Goal: Information Seeking & Learning: Find specific fact

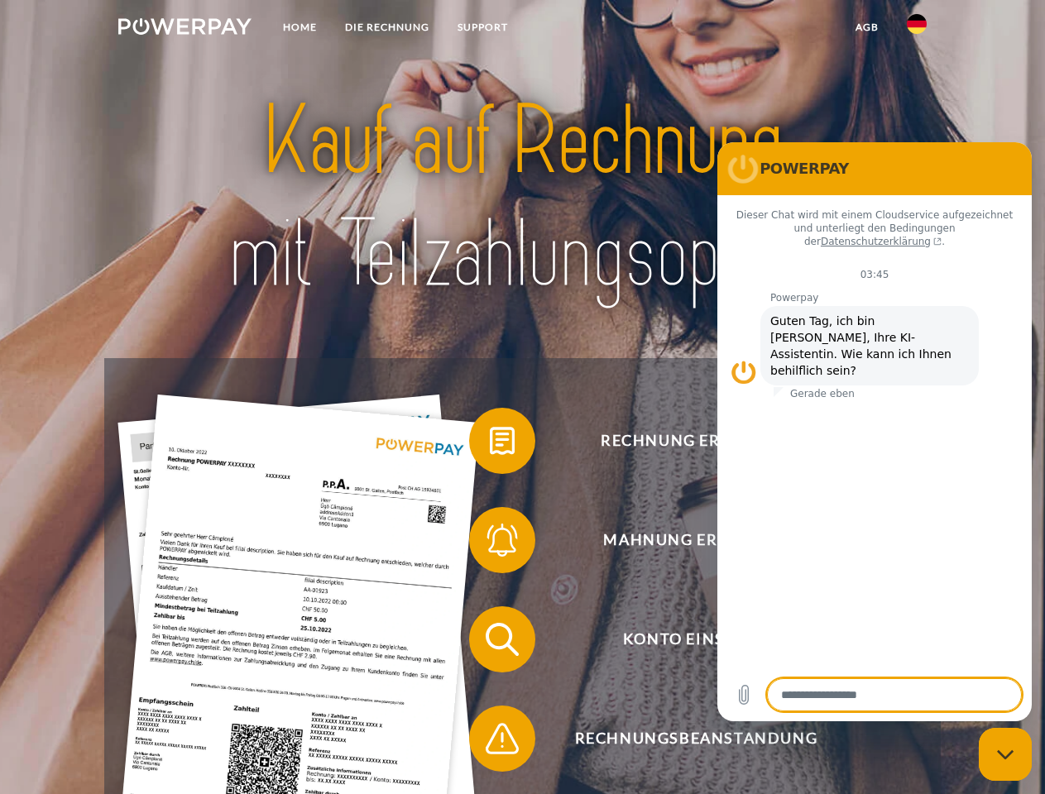
click at [184, 29] on img at bounding box center [184, 26] width 133 height 17
click at [916, 29] on img at bounding box center [917, 24] width 20 height 20
click at [866, 27] on link "agb" at bounding box center [866, 27] width 51 height 30
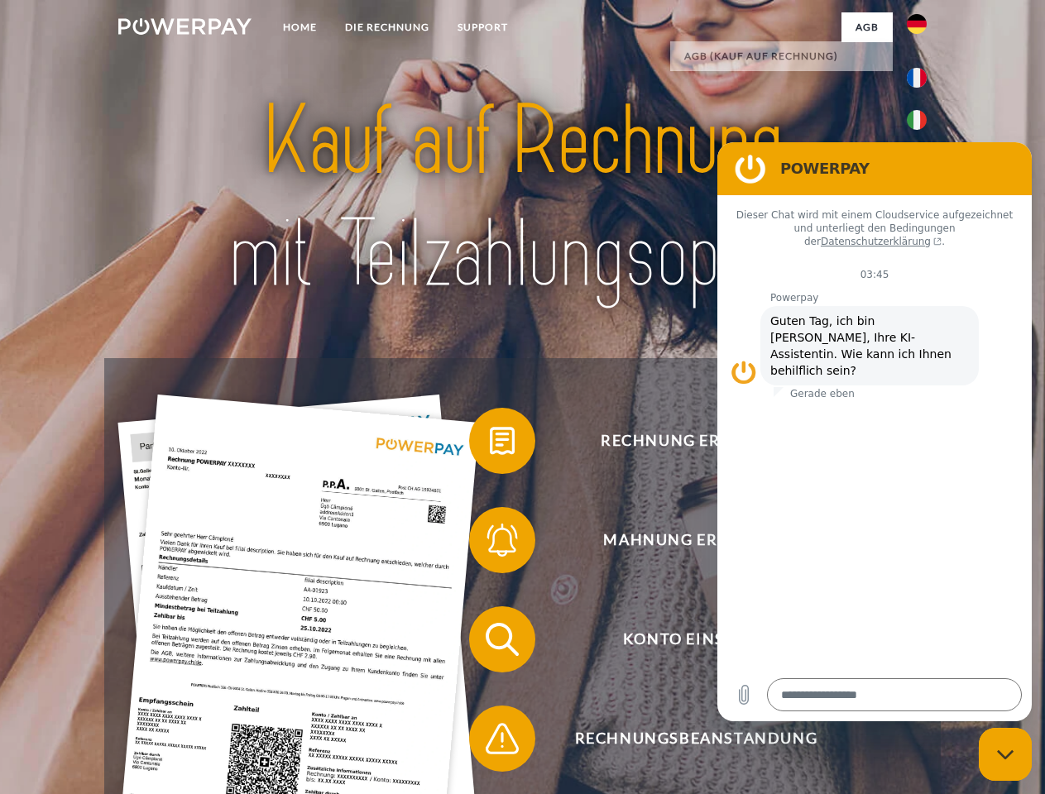
click at [490, 444] on span at bounding box center [477, 440] width 83 height 83
click at [490, 543] on span at bounding box center [477, 540] width 83 height 83
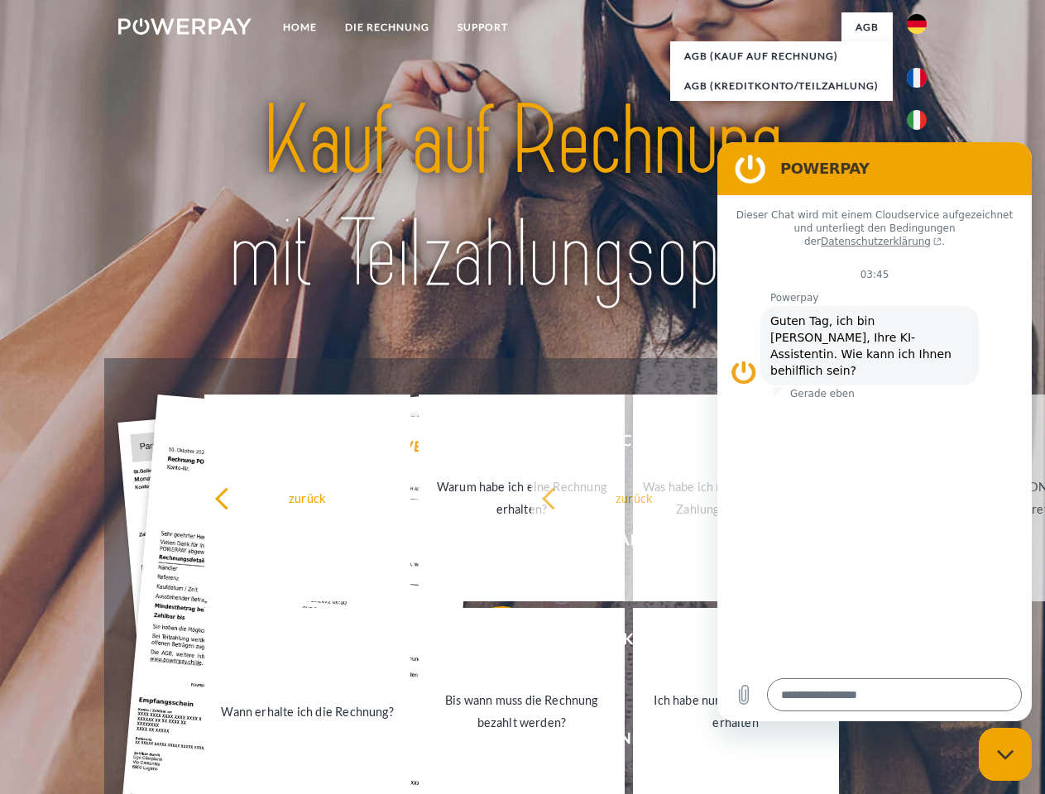
click at [490, 643] on link "Bis wann muss die Rechnung bezahlt werden?" at bounding box center [522, 711] width 206 height 207
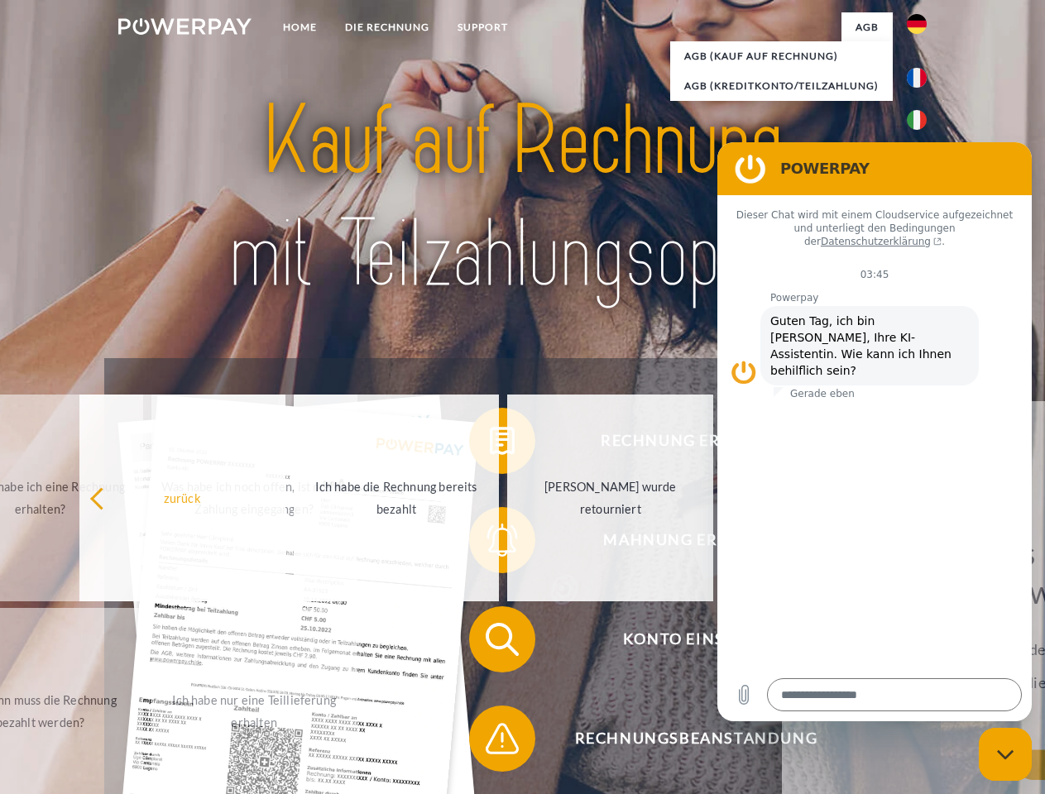
click at [490, 742] on span at bounding box center [477, 738] width 83 height 83
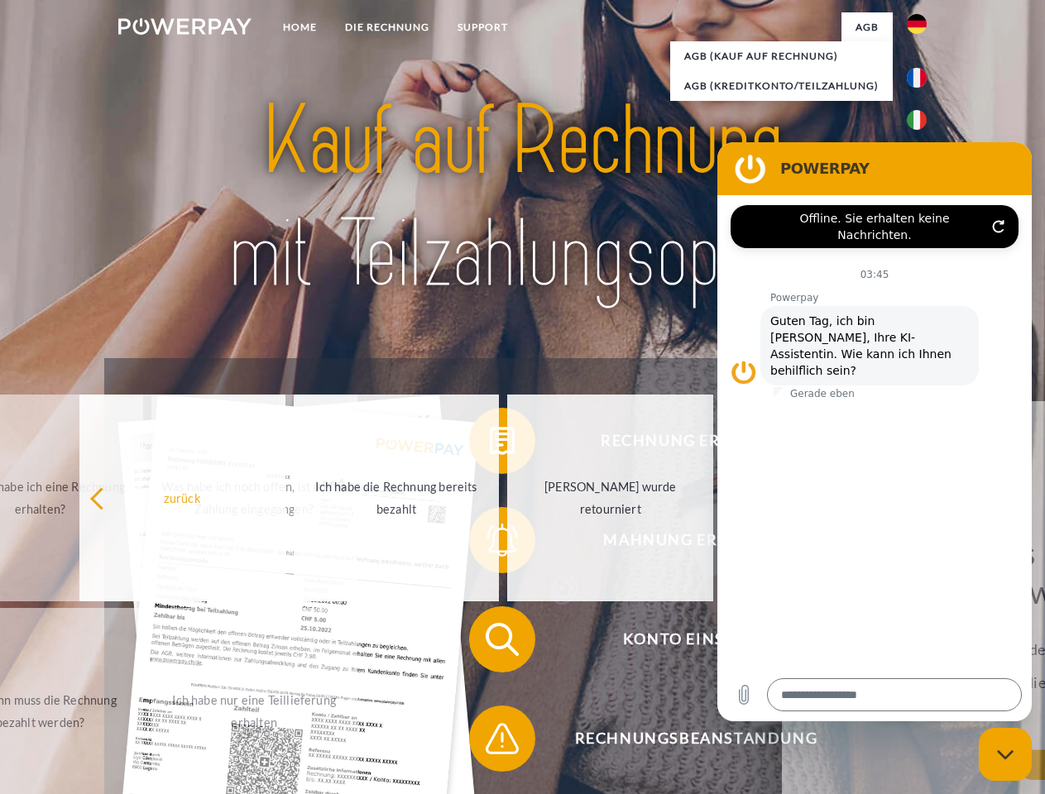
click at [1005, 754] on icon "Messaging-Fenster schließen" at bounding box center [1005, 754] width 17 height 11
type textarea "*"
